Goal: Transaction & Acquisition: Purchase product/service

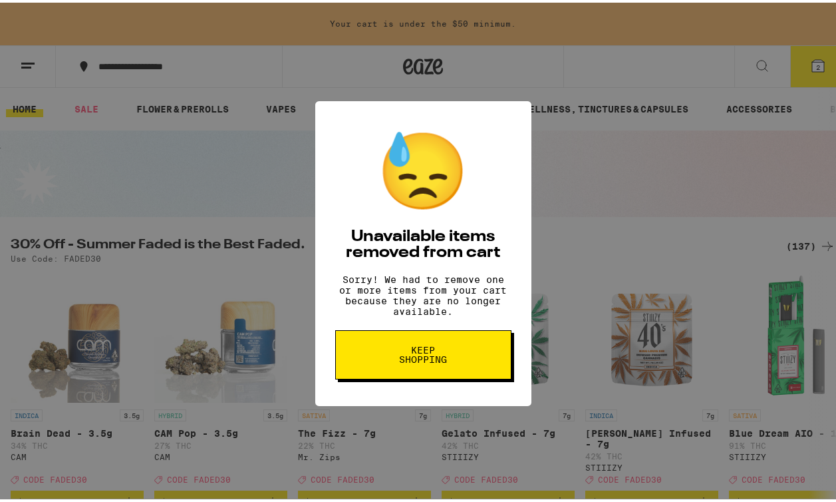
click at [434, 346] on button "Keep Shopping" at bounding box center [423, 351] width 176 height 49
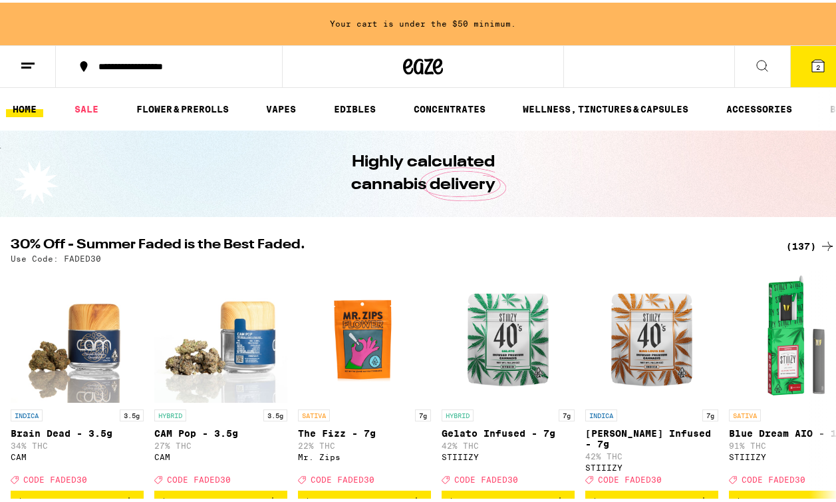
click at [812, 63] on icon at bounding box center [818, 63] width 12 height 12
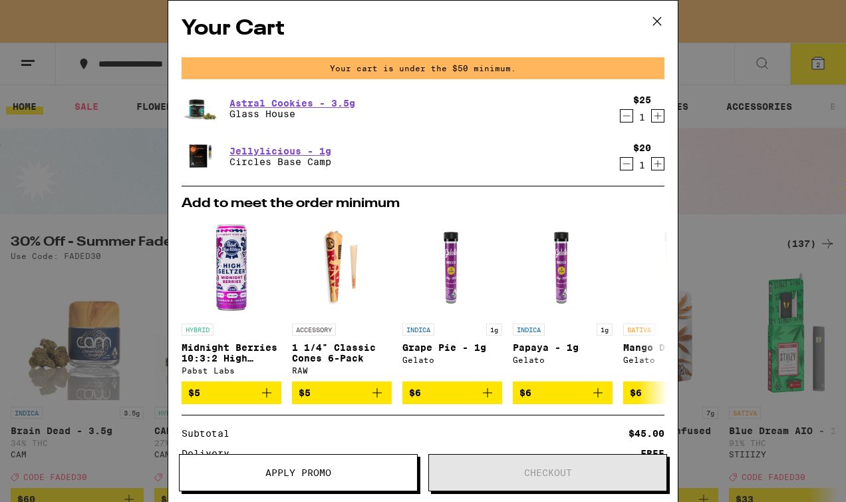
click at [621, 120] on icon "Decrement" at bounding box center [627, 116] width 12 height 16
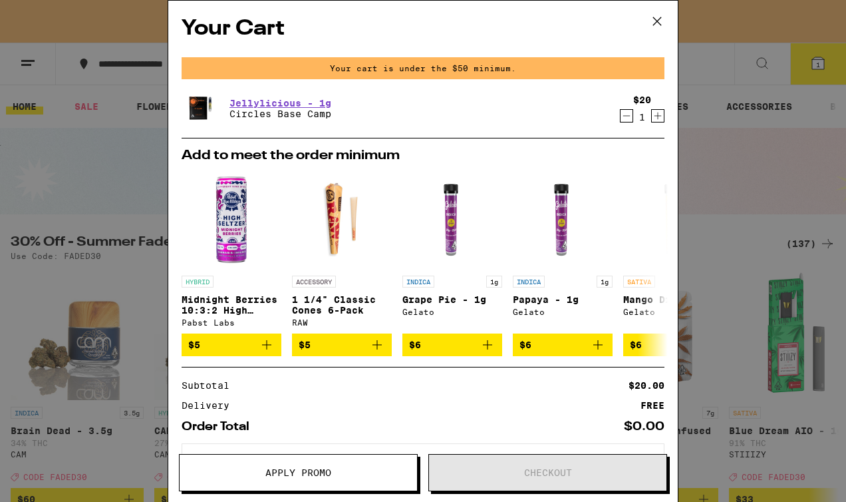
click at [621, 116] on icon "Decrement" at bounding box center [627, 116] width 12 height 16
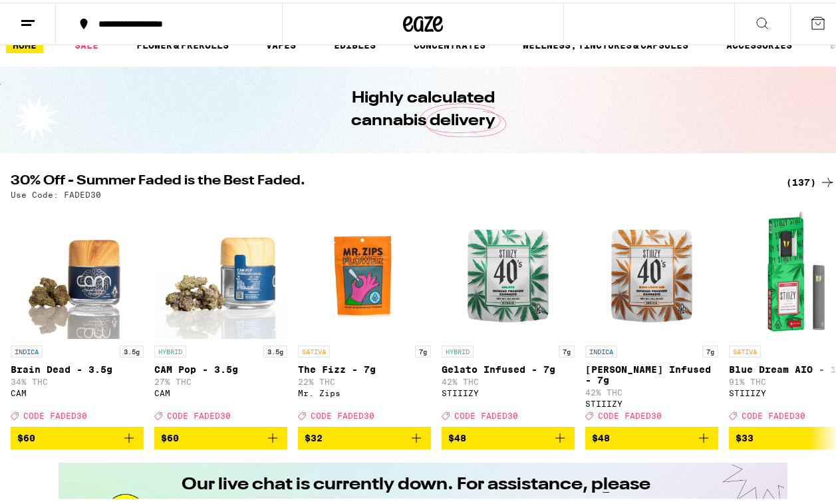
scroll to position [22, 0]
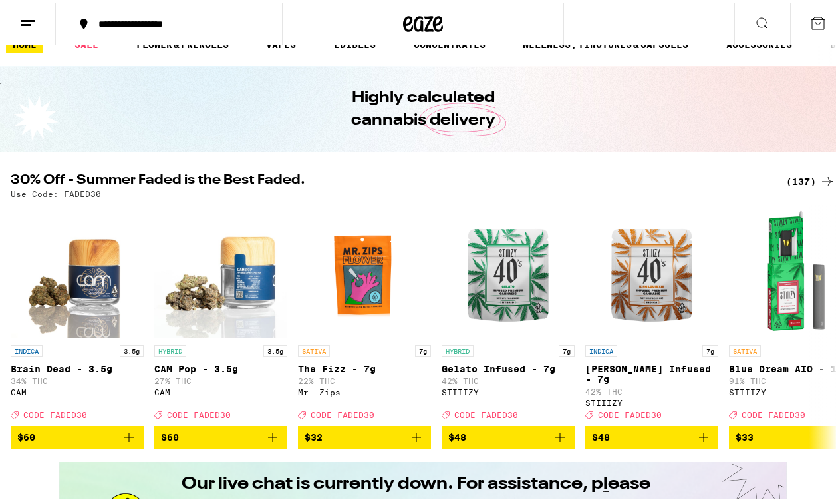
click at [794, 176] on div "(137)" at bounding box center [810, 179] width 49 height 16
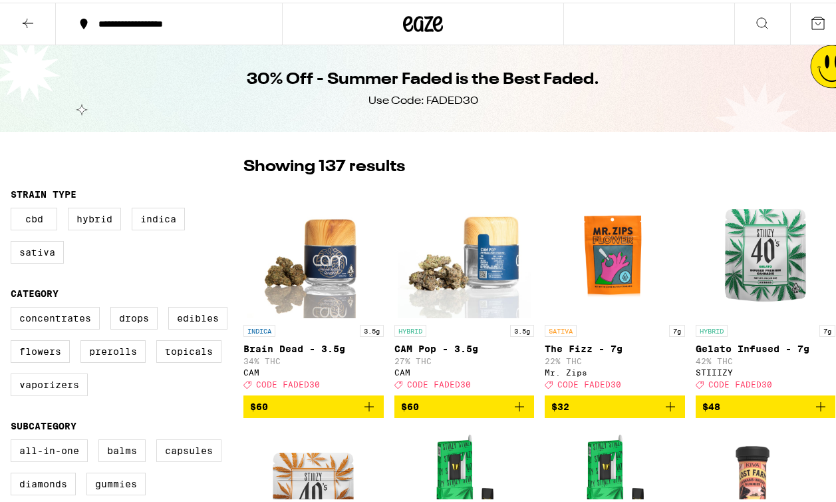
click at [147, 164] on div "Clearfalse filter" at bounding box center [127, 169] width 233 height 33
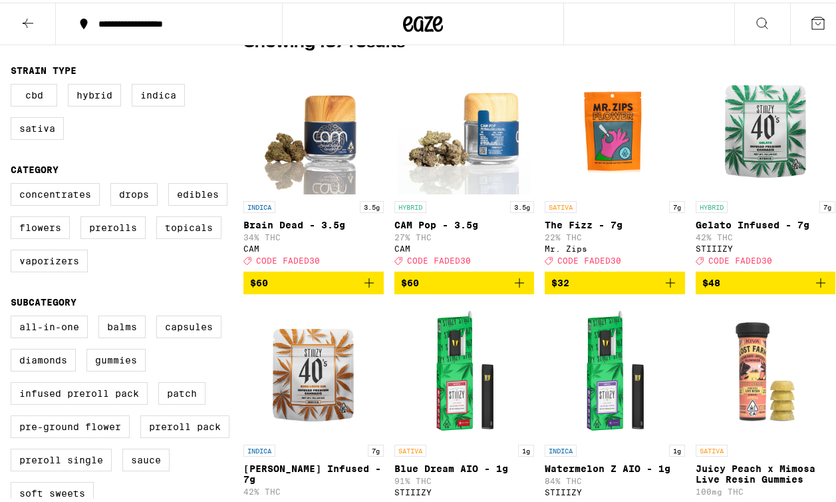
scroll to position [124, 0]
click at [43, 236] on label "Flowers" at bounding box center [40, 225] width 59 height 23
click at [14, 183] on input "Flowers" at bounding box center [13, 182] width 1 height 1
checkbox input "true"
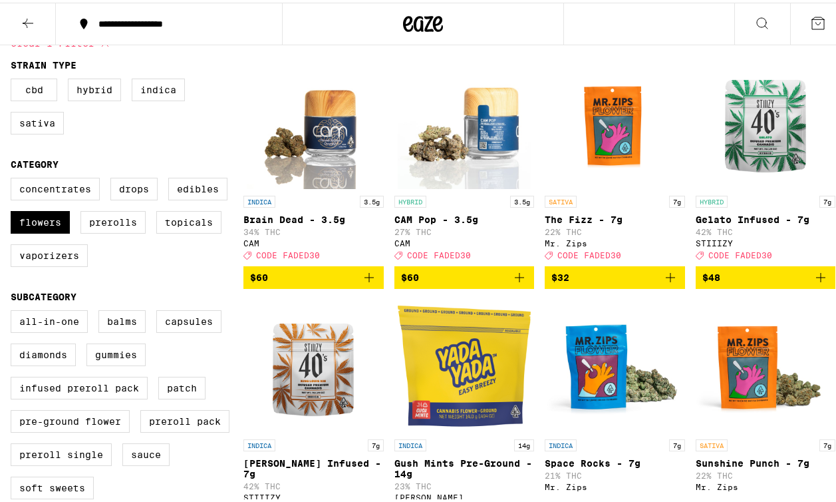
scroll to position [129, 0]
click at [66, 196] on label "Concentrates" at bounding box center [55, 186] width 89 height 23
click at [14, 178] on input "Concentrates" at bounding box center [13, 177] width 1 height 1
checkbox input "true"
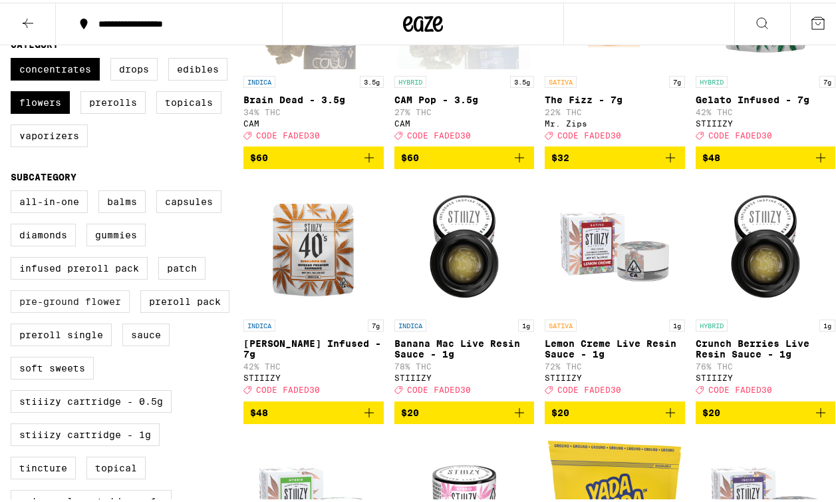
scroll to position [251, 0]
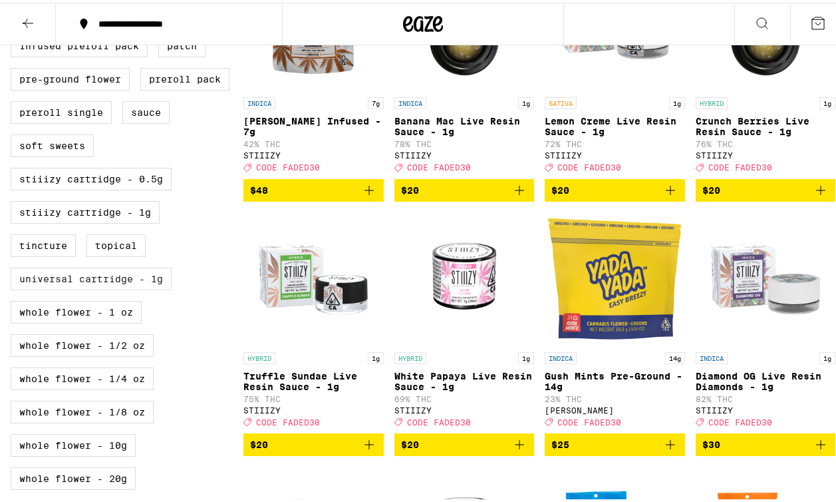
click at [129, 287] on label "Universal Cartridge - 1g" at bounding box center [91, 276] width 161 height 23
checkbox input "true"
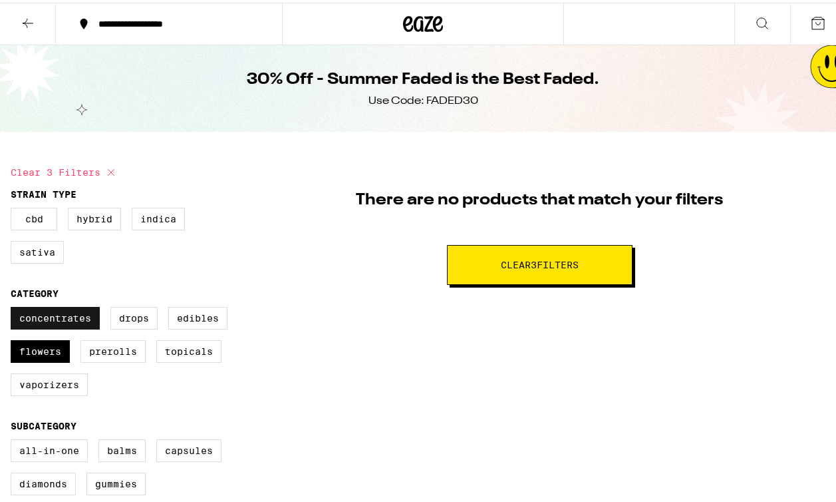
click at [69, 319] on label "Concentrates" at bounding box center [55, 315] width 89 height 23
click at [14, 307] on input "Concentrates" at bounding box center [13, 306] width 1 height 1
checkbox input "false"
click at [39, 351] on label "Flowers" at bounding box center [40, 348] width 59 height 23
click at [14, 307] on input "Flowers" at bounding box center [13, 306] width 1 height 1
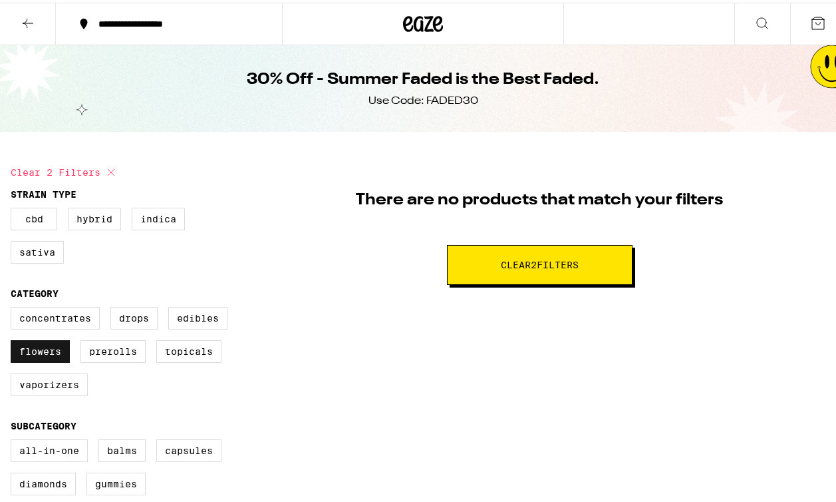
checkbox input "false"
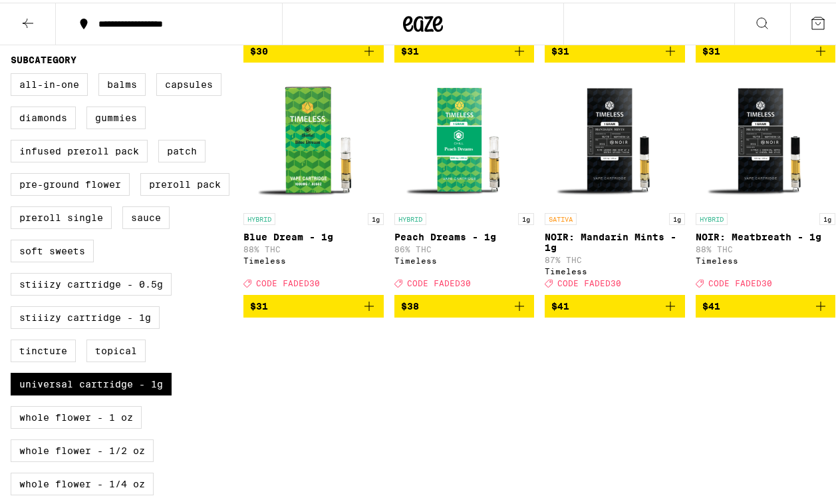
scroll to position [614, 0]
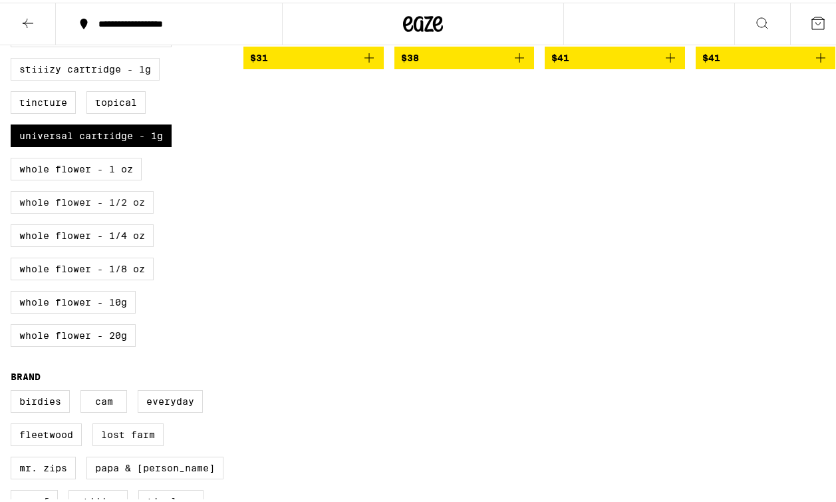
click at [114, 211] on label "Whole Flower - 1/2 oz" at bounding box center [82, 199] width 143 height 23
checkbox input "true"
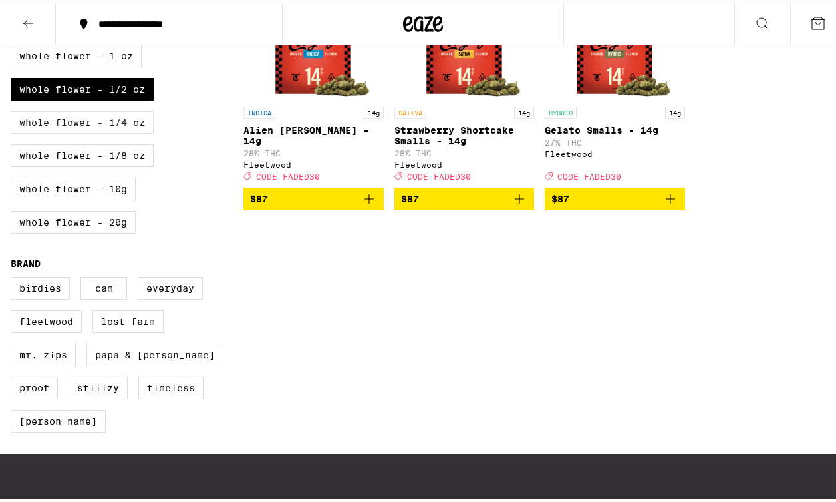
click at [118, 131] on label "Whole Flower - 1/4 oz" at bounding box center [82, 119] width 143 height 23
checkbox input "true"
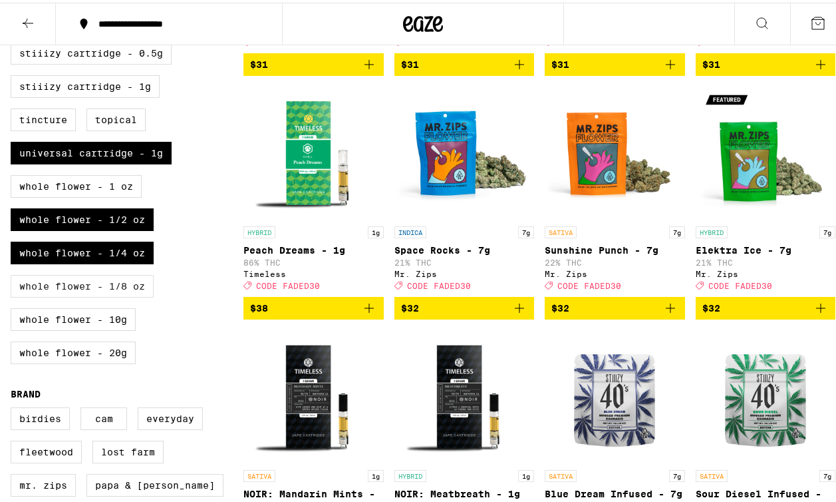
click at [112, 295] on label "Whole Flower - 1/8 oz" at bounding box center [82, 283] width 143 height 23
checkbox input "true"
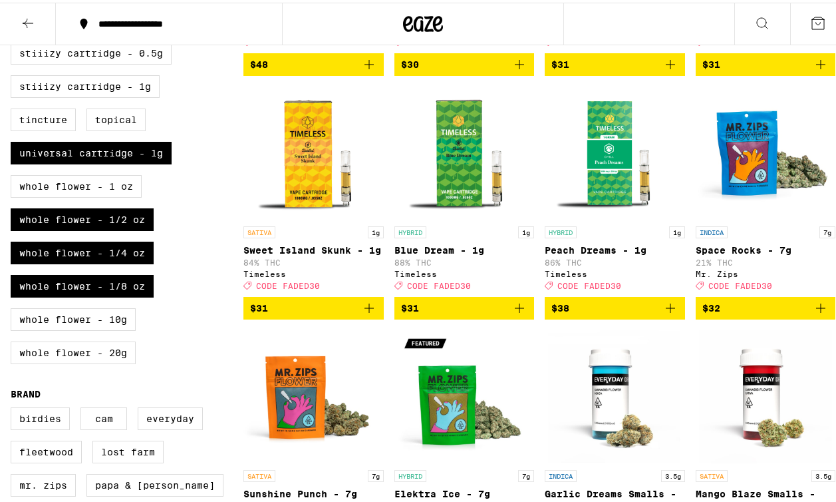
scroll to position [729, 0]
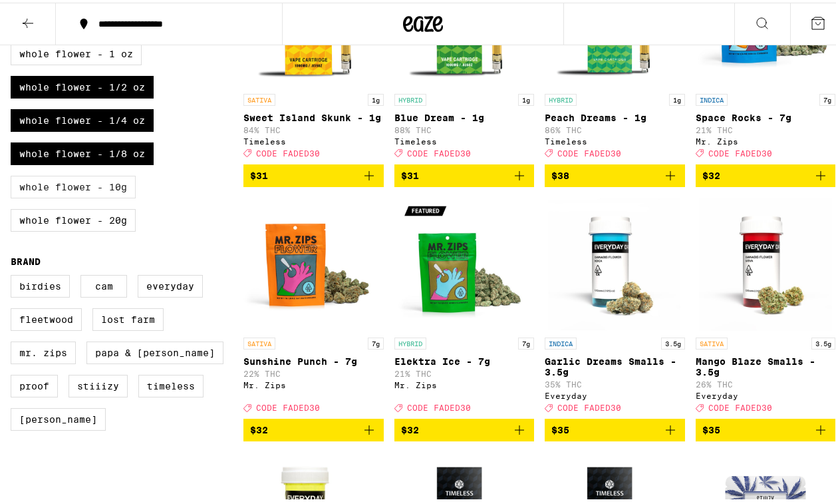
click at [111, 196] on label "Whole Flower - 10g" at bounding box center [73, 184] width 125 height 23
checkbox input "true"
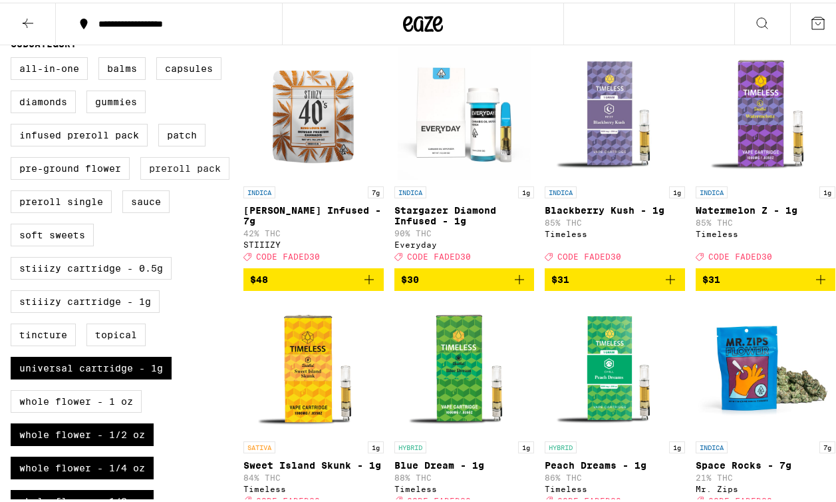
scroll to position [522, 0]
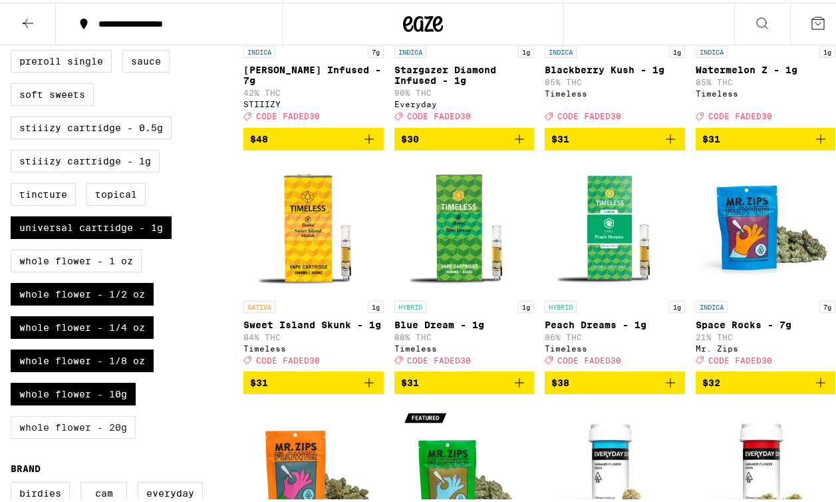
click at [114, 436] on label "Whole Flower - 20g" at bounding box center [73, 424] width 125 height 23
checkbox input "true"
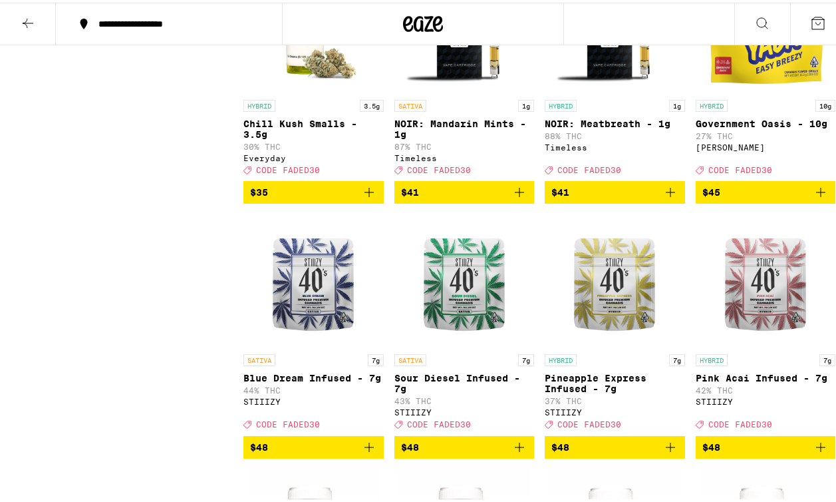
scroll to position [1160, 0]
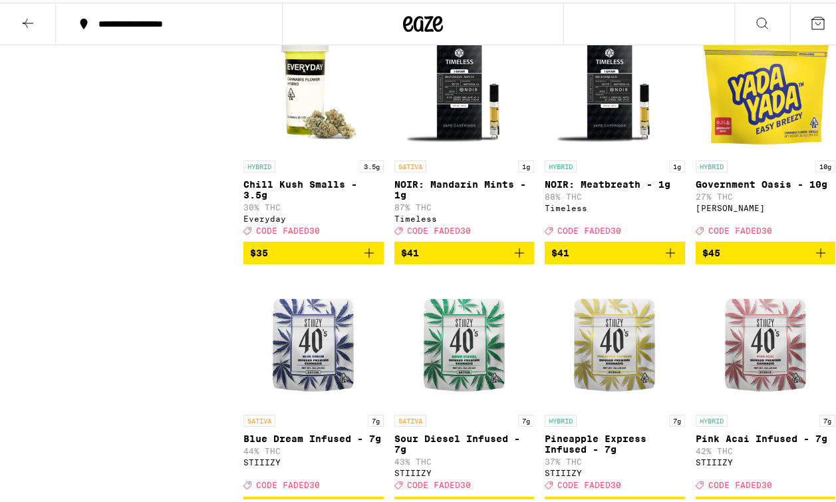
click at [813, 258] on icon "Add to bag" at bounding box center [821, 250] width 16 height 16
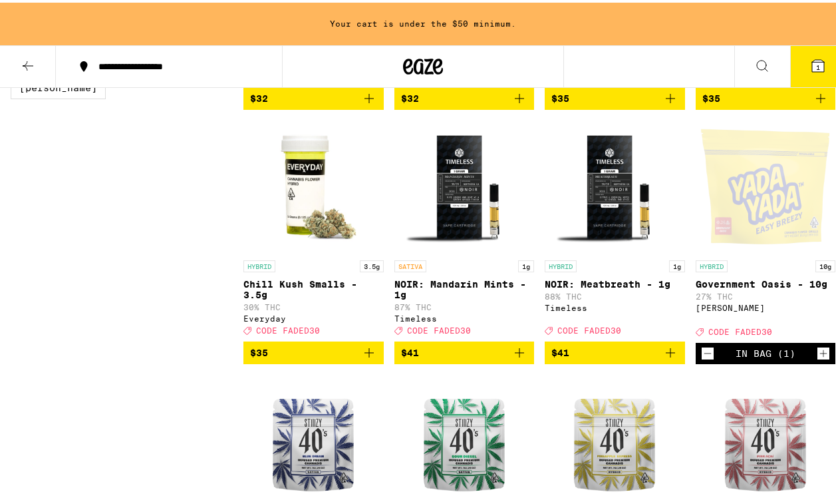
scroll to position [1325, 0]
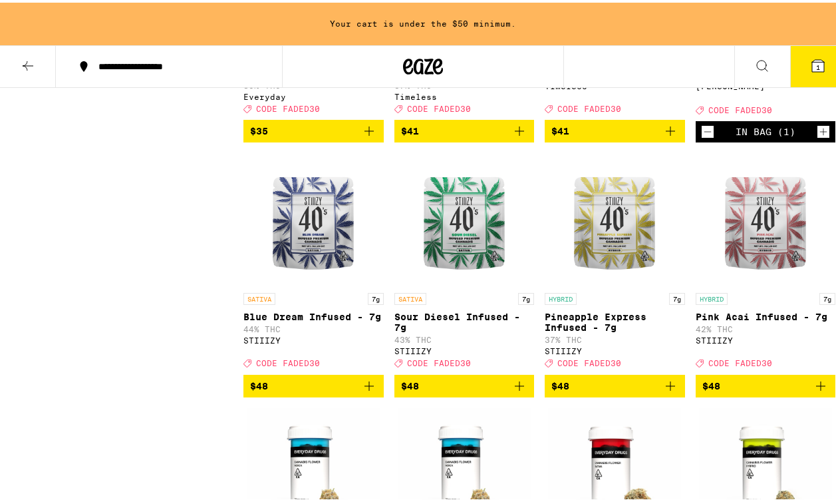
click at [368, 391] on icon "Add to bag" at bounding box center [369, 383] width 16 height 16
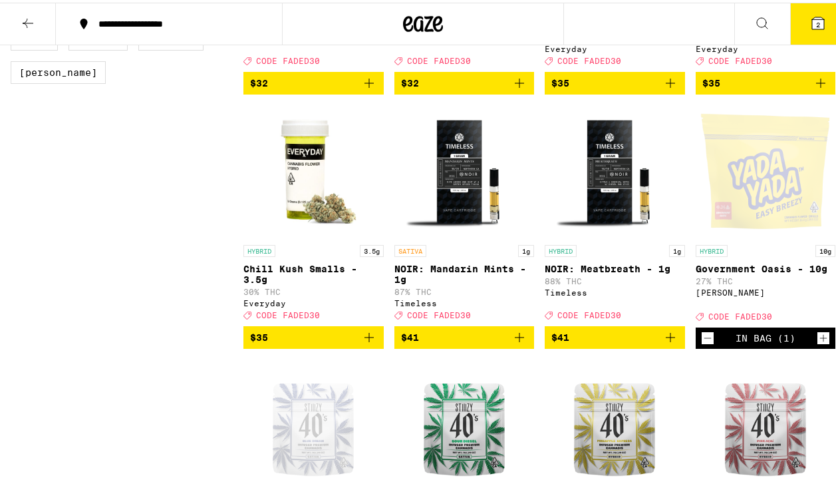
scroll to position [1066, 0]
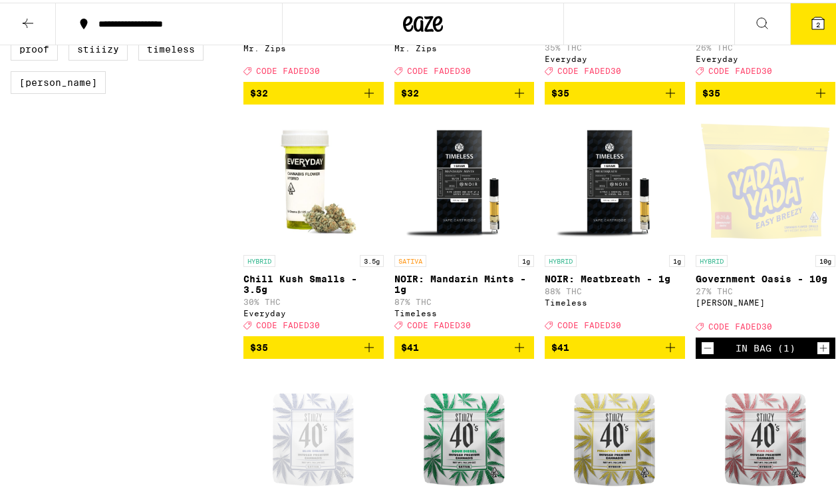
click at [773, 229] on div "Open page for Government Oasis - 10g from Yada Yada" at bounding box center [765, 178] width 133 height 133
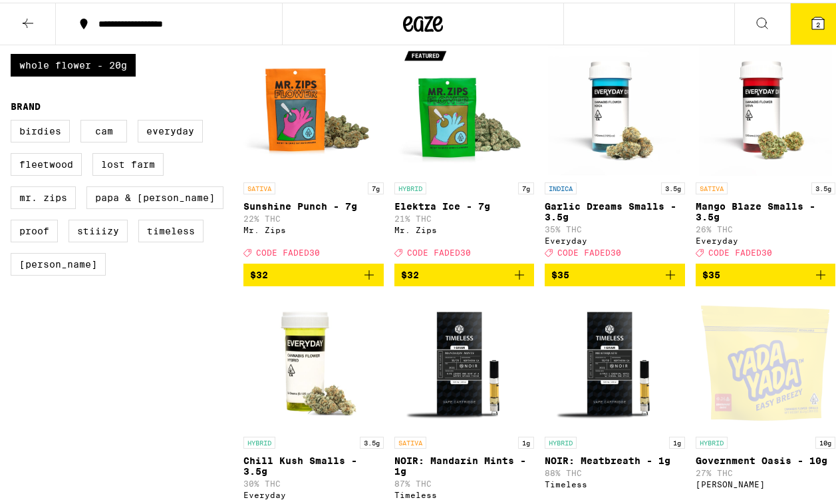
scroll to position [653, 0]
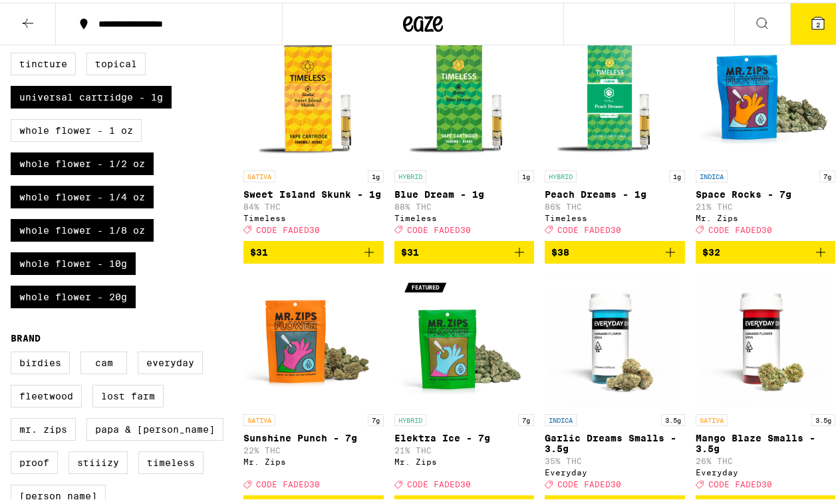
click at [288, 257] on span "$31" at bounding box center [313, 250] width 127 height 16
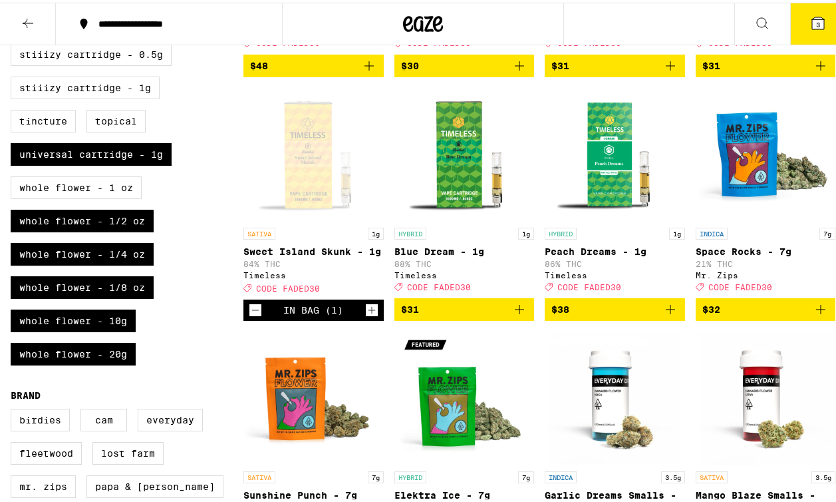
scroll to position [583, 0]
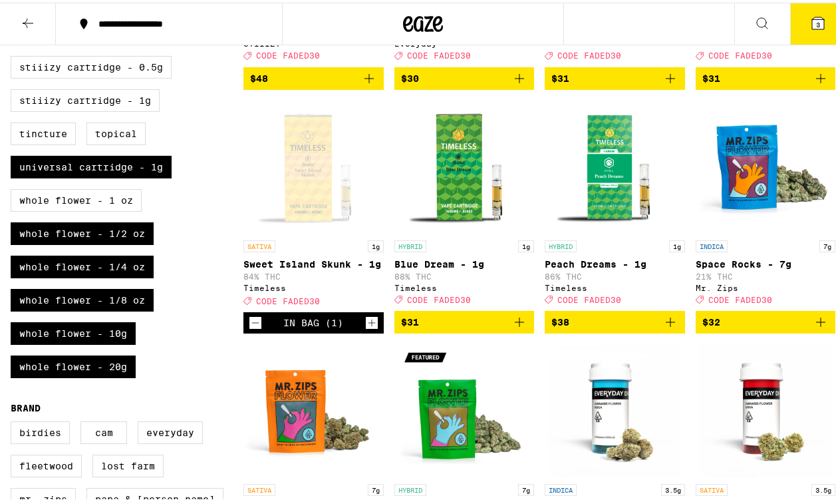
click at [817, 29] on button "3" at bounding box center [818, 21] width 56 height 41
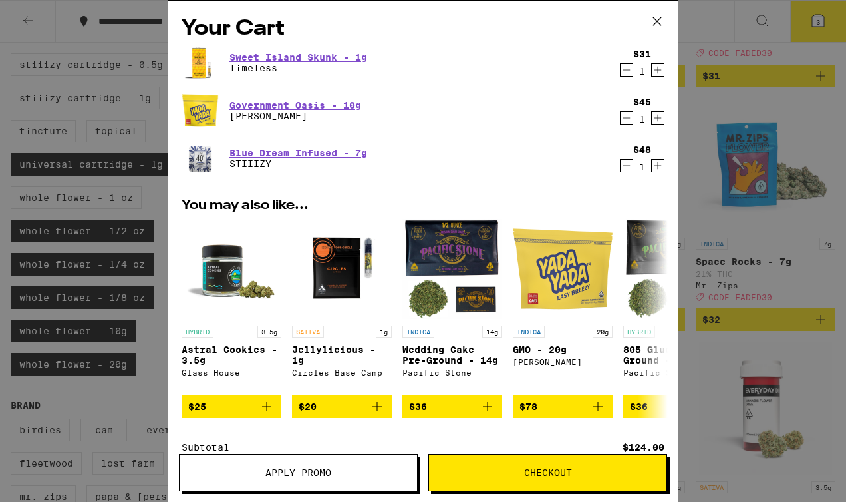
click at [658, 16] on icon at bounding box center [657, 21] width 20 height 20
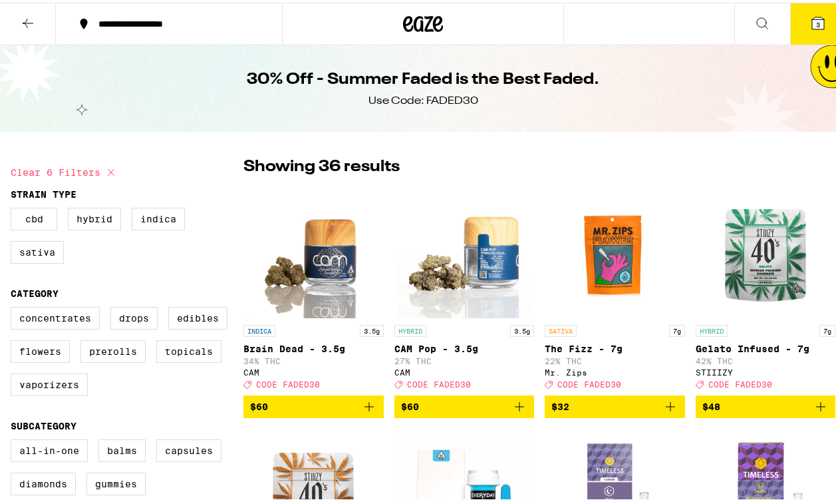
click at [816, 18] on span "3" at bounding box center [818, 22] width 4 height 8
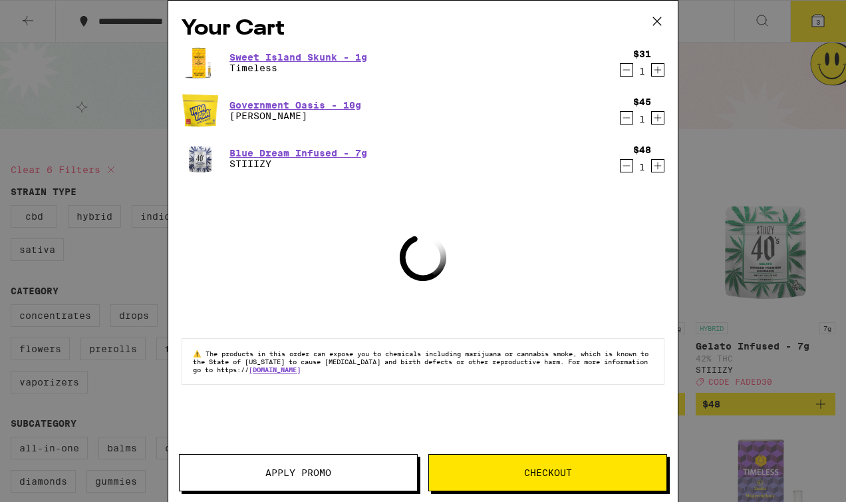
click at [315, 469] on span "Apply Promo" at bounding box center [298, 472] width 66 height 9
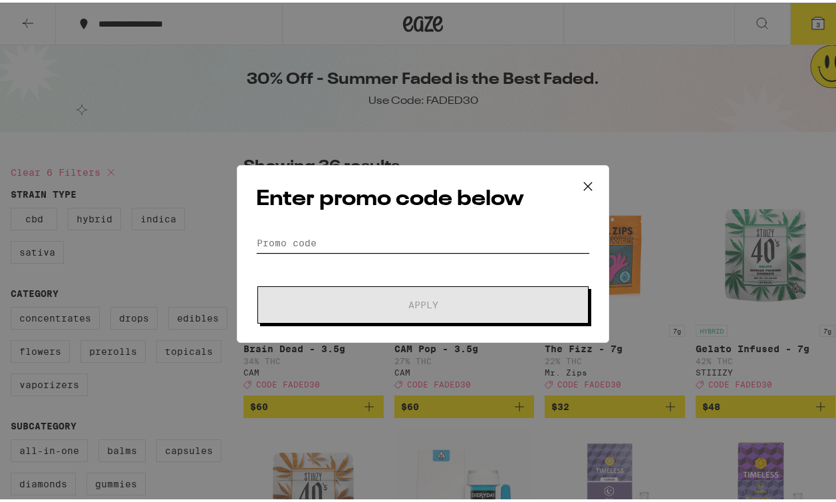
click at [291, 230] on input "Promo Code" at bounding box center [423, 240] width 334 height 20
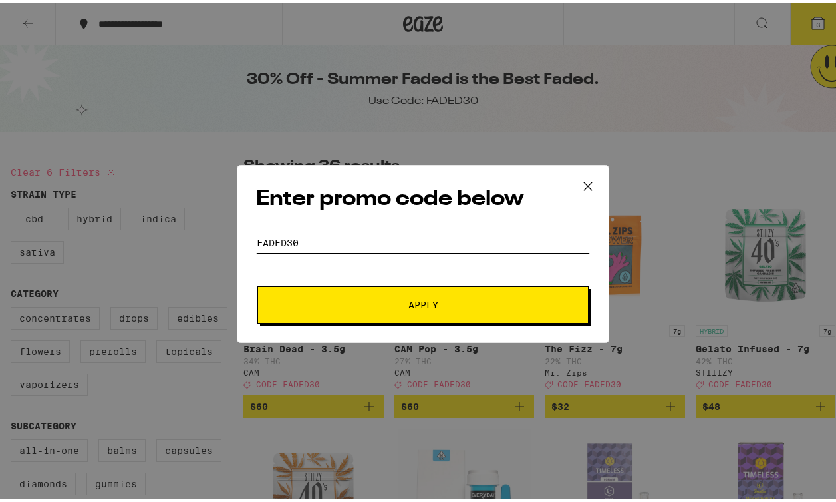
type input "FADED30"
click at [415, 315] on button "Apply" at bounding box center [422, 301] width 331 height 37
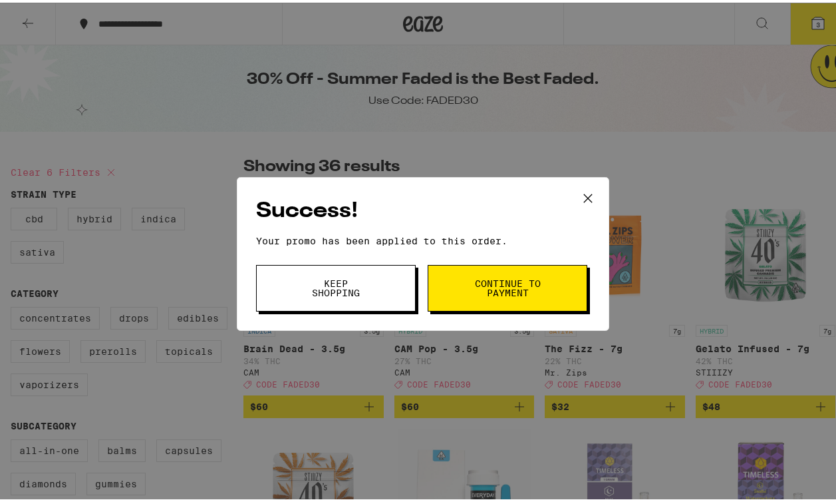
click at [502, 285] on span "Continue to payment" at bounding box center [508, 285] width 68 height 19
click at [578, 190] on icon at bounding box center [588, 196] width 20 height 20
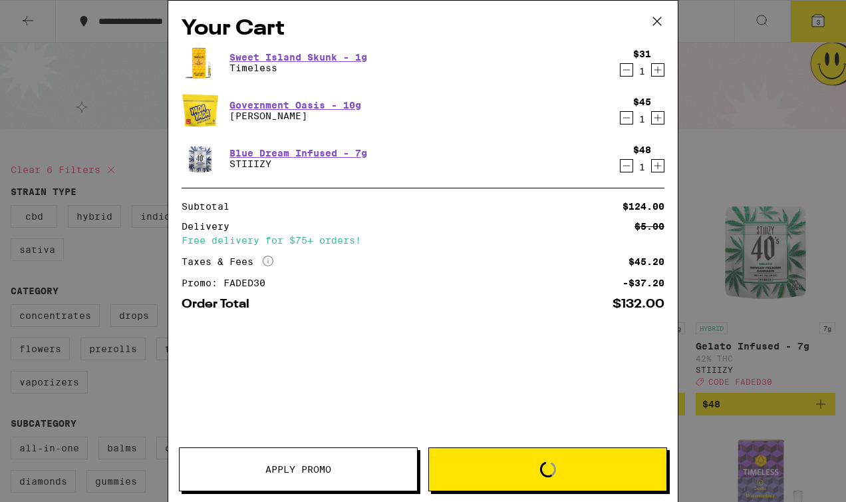
click at [810, 17] on div "Your Cart Sweet Island Skunk - 1g Timeless $31 1 Government Oasis - 10g Yada Ya…" at bounding box center [423, 251] width 846 height 502
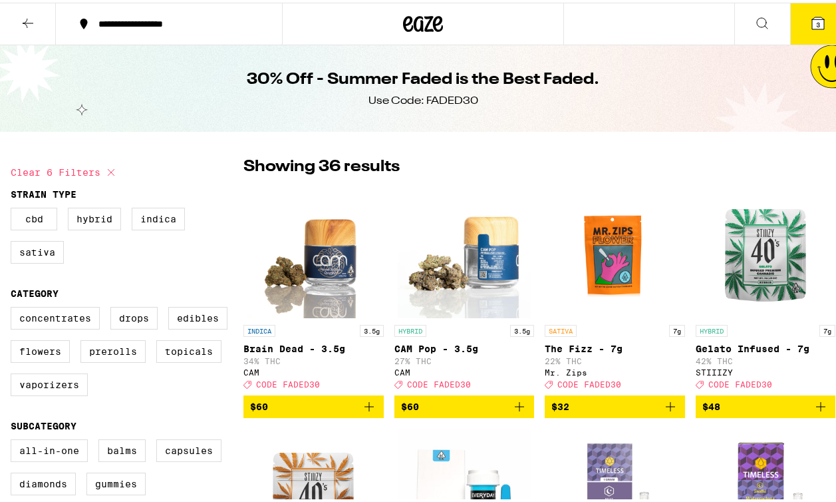
click at [816, 20] on span "3" at bounding box center [818, 22] width 4 height 8
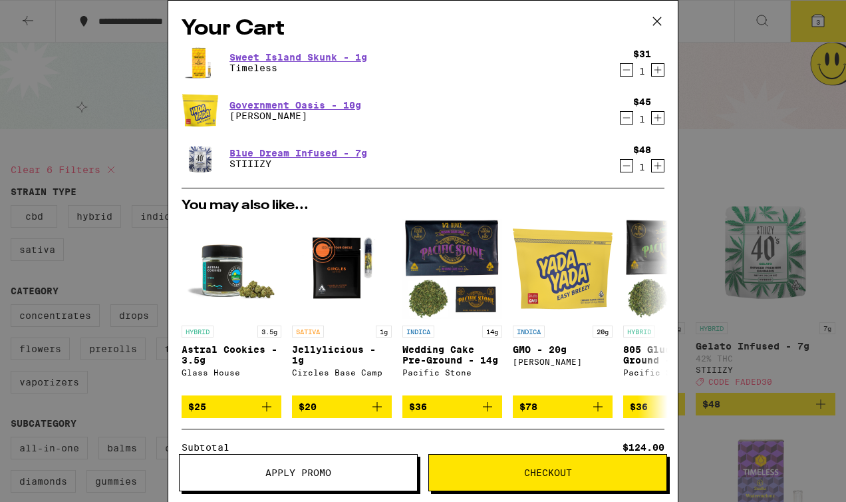
click at [621, 166] on icon "Decrement" at bounding box center [627, 166] width 12 height 16
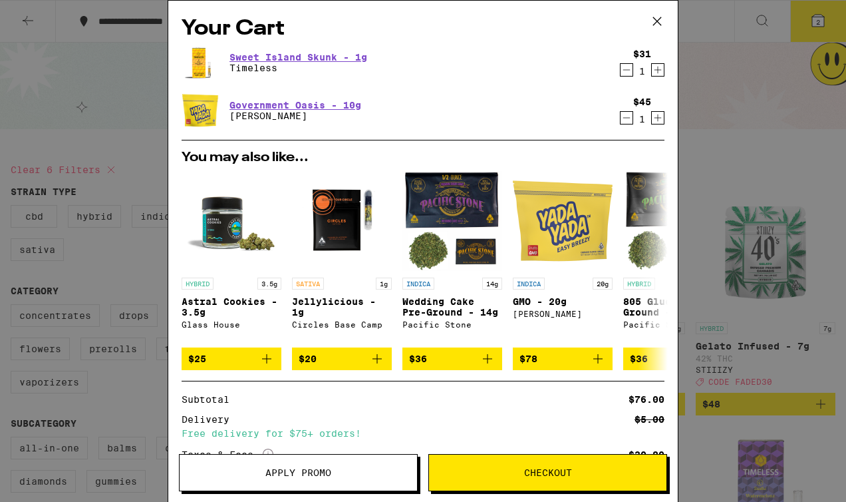
click at [534, 478] on button "Checkout" at bounding box center [547, 472] width 239 height 37
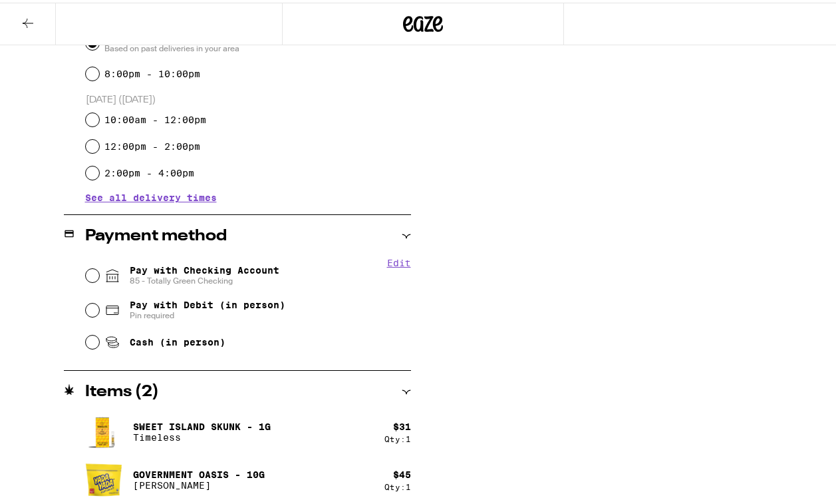
scroll to position [410, 0]
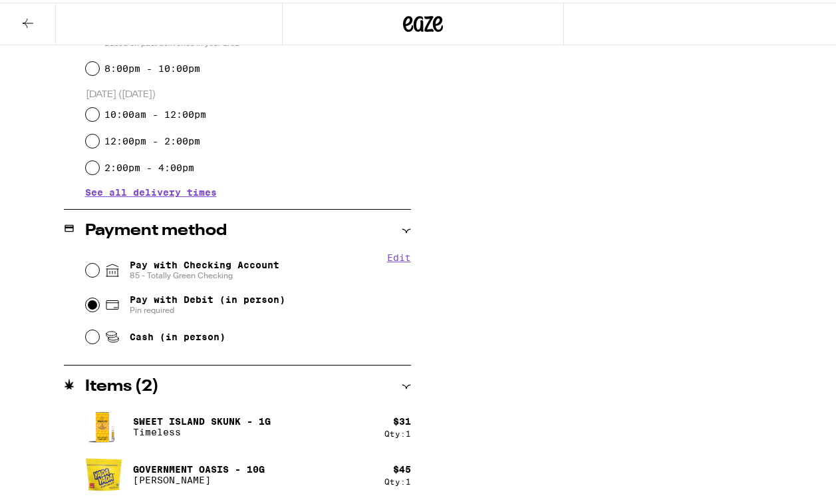
click at [91, 304] on input "Pay with Debit (in person) Pin required" at bounding box center [92, 301] width 13 height 13
radio input "true"
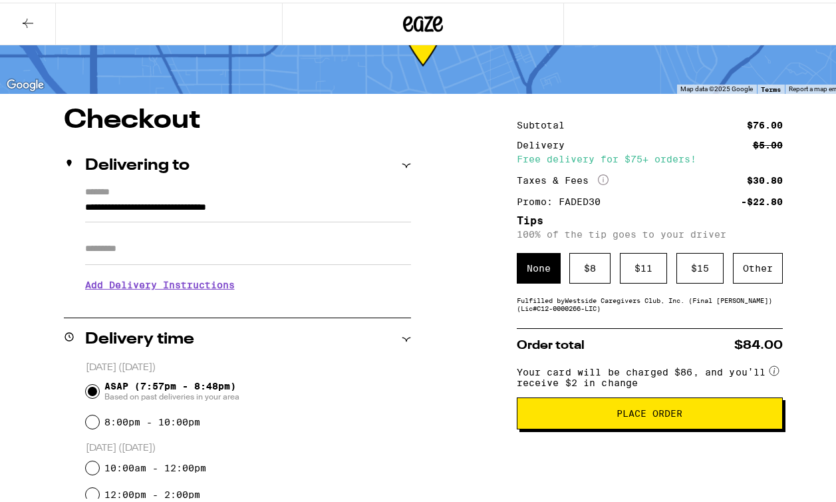
scroll to position [63, 0]
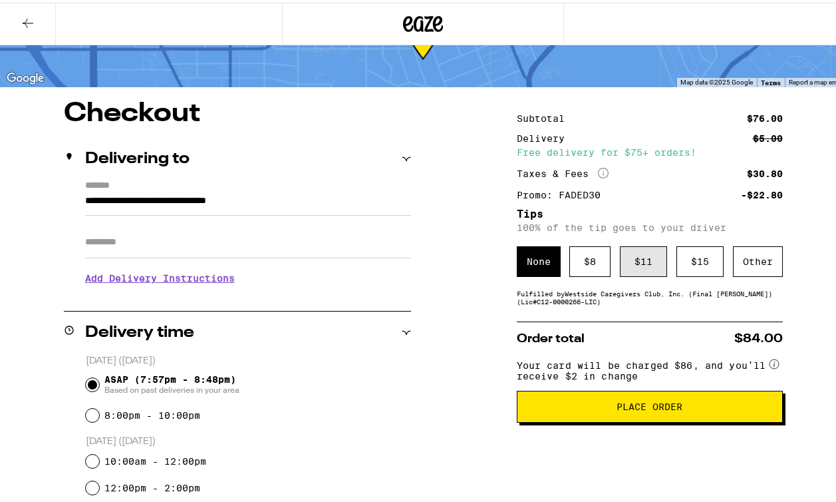
click at [637, 259] on div "$ 11" at bounding box center [643, 259] width 47 height 31
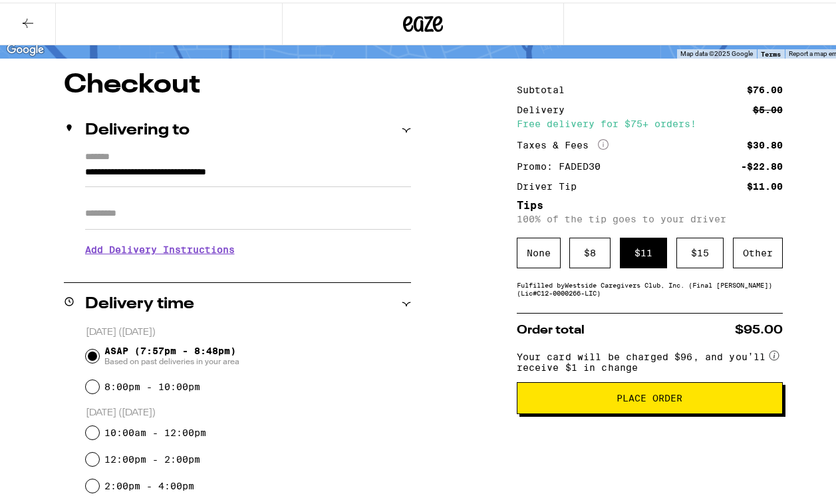
scroll to position [250, 0]
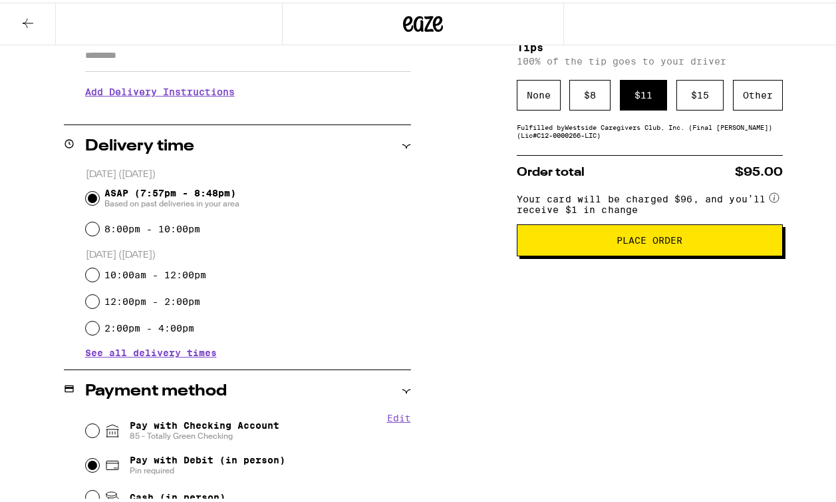
click at [699, 242] on span "Place Order" at bounding box center [650, 237] width 244 height 9
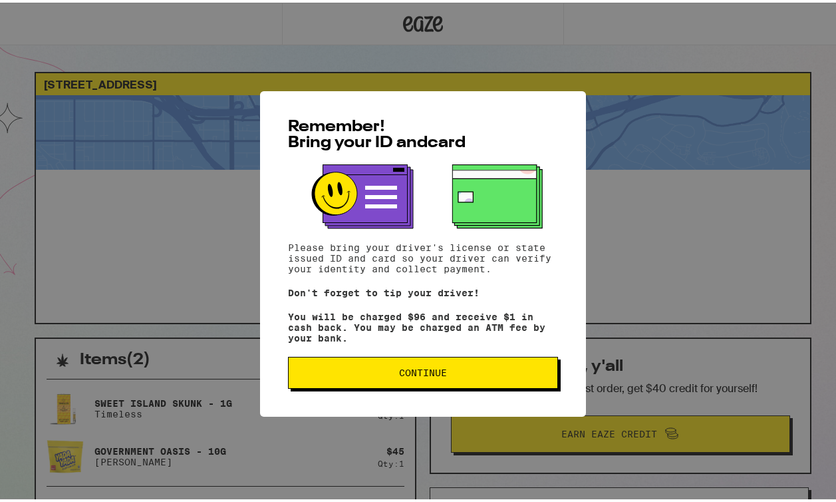
click at [411, 357] on div "Remember! Bring your ID and card Please bring your driver's license or state is…" at bounding box center [423, 250] width 326 height 325
click at [407, 369] on span "Continue" at bounding box center [423, 369] width 48 height 9
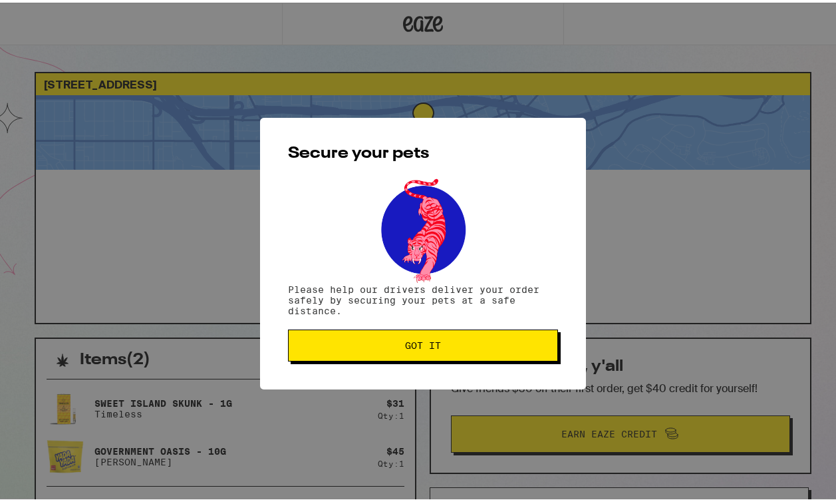
click at [440, 347] on span "Got it" at bounding box center [423, 342] width 248 height 9
